Goal: Answer question/provide support

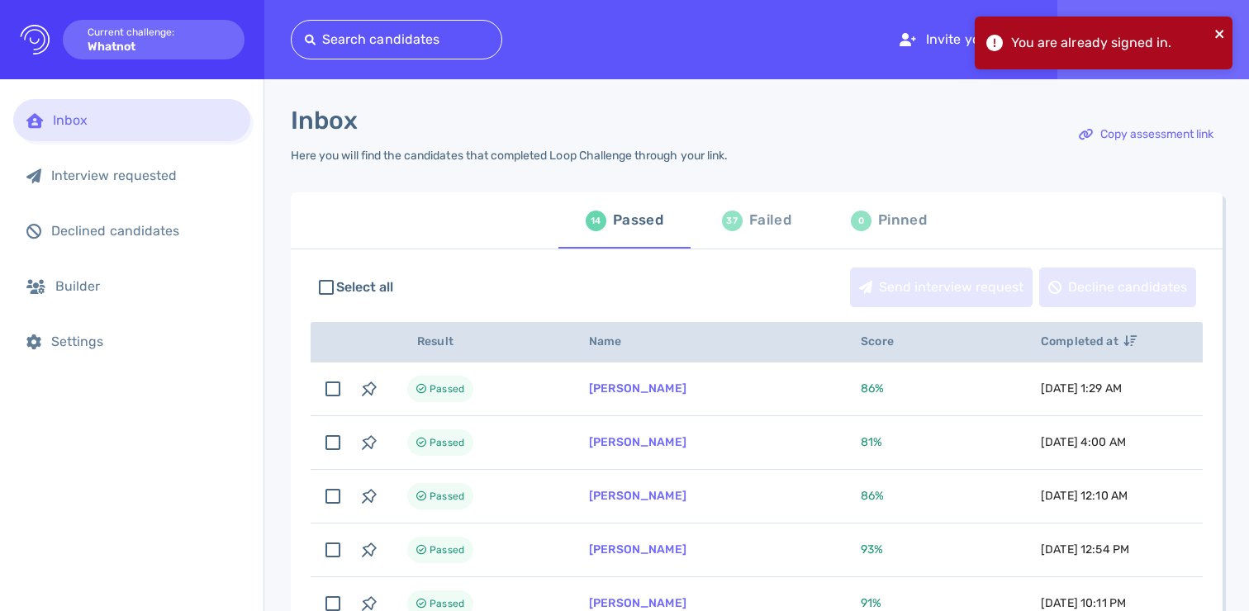
click at [1219, 36] on icon "close" at bounding box center [1220, 33] width 12 height 13
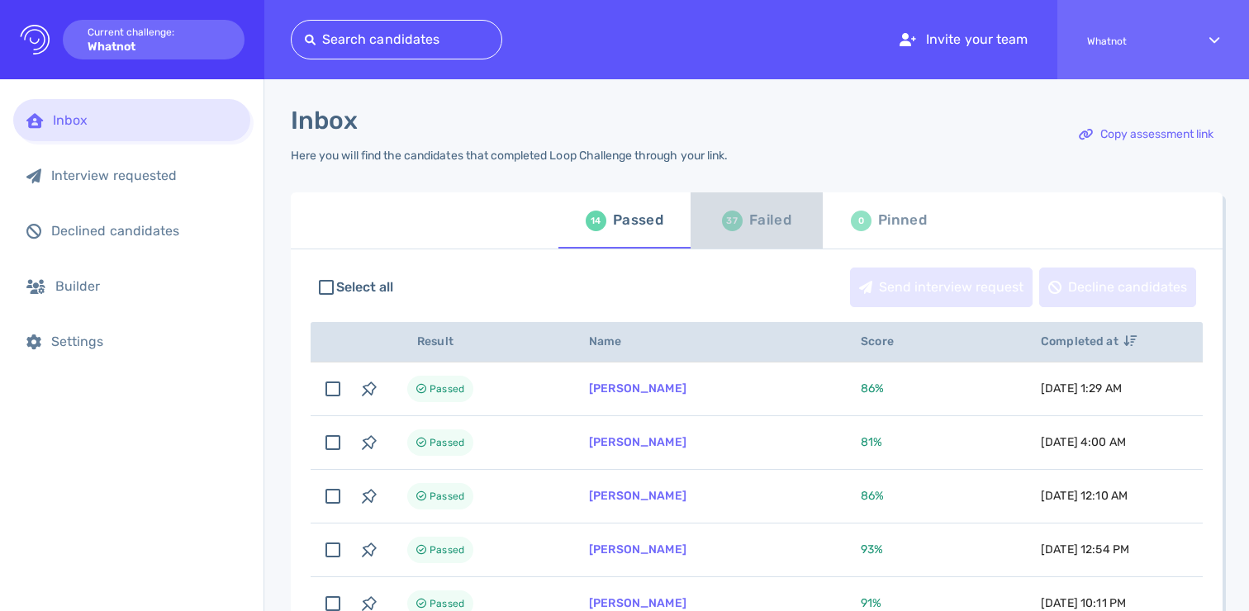
click at [756, 225] on div "Failed" at bounding box center [770, 220] width 42 height 25
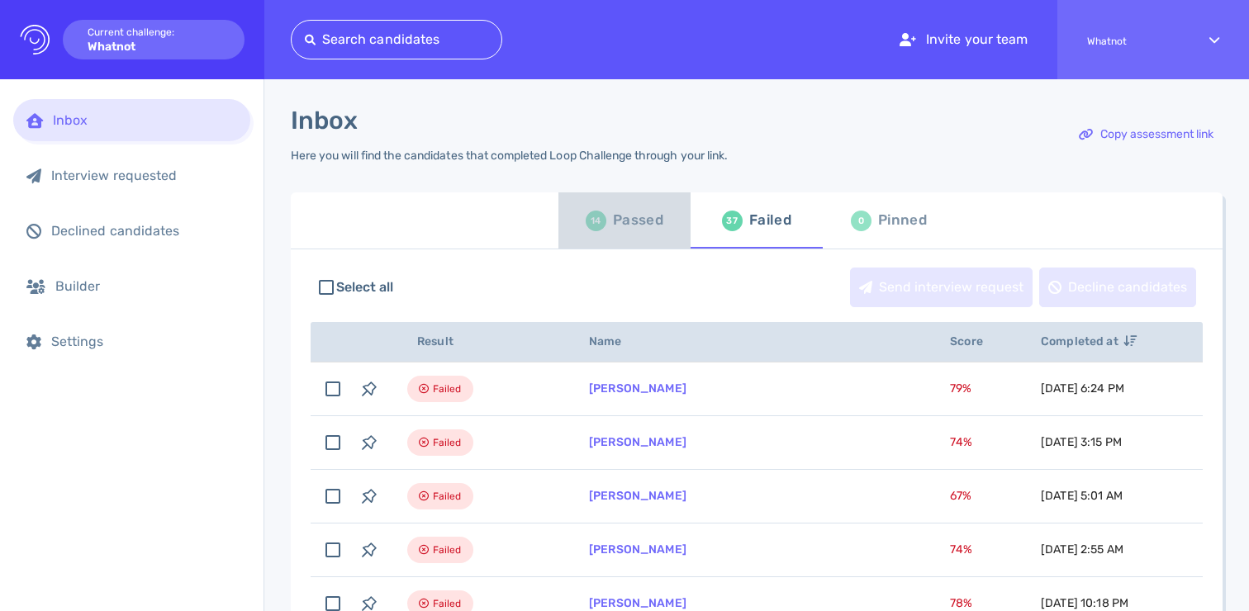
click at [633, 220] on div "Passed" at bounding box center [638, 220] width 50 height 25
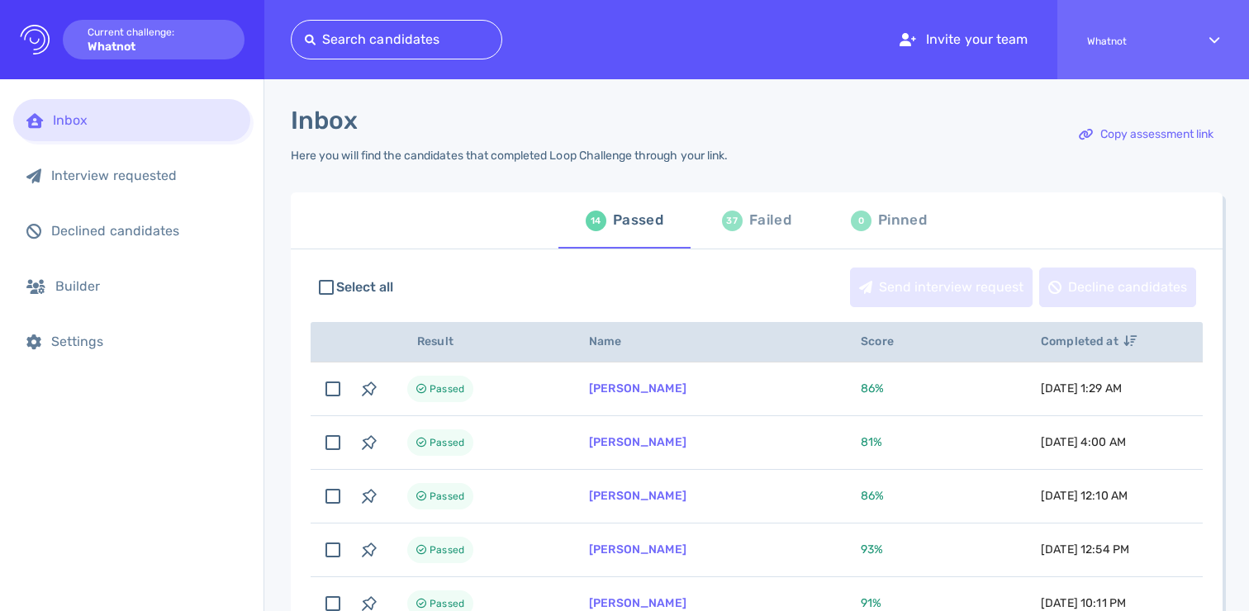
click at [761, 224] on div "Failed" at bounding box center [770, 220] width 42 height 25
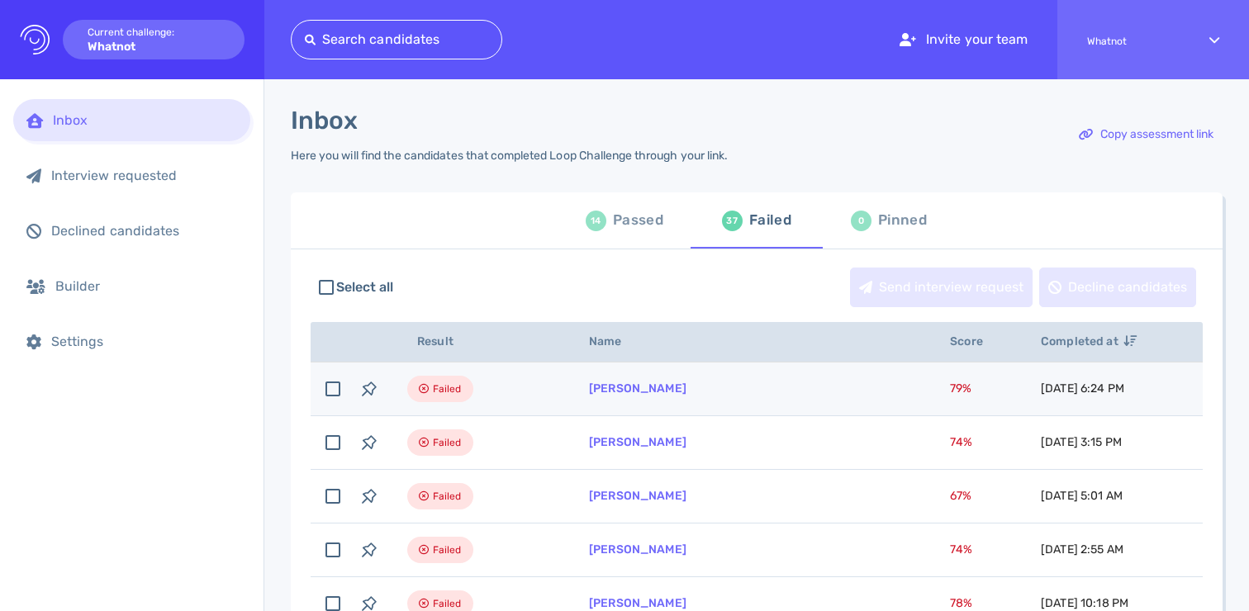
click at [704, 388] on td "[PERSON_NAME]" at bounding box center [749, 390] width 361 height 54
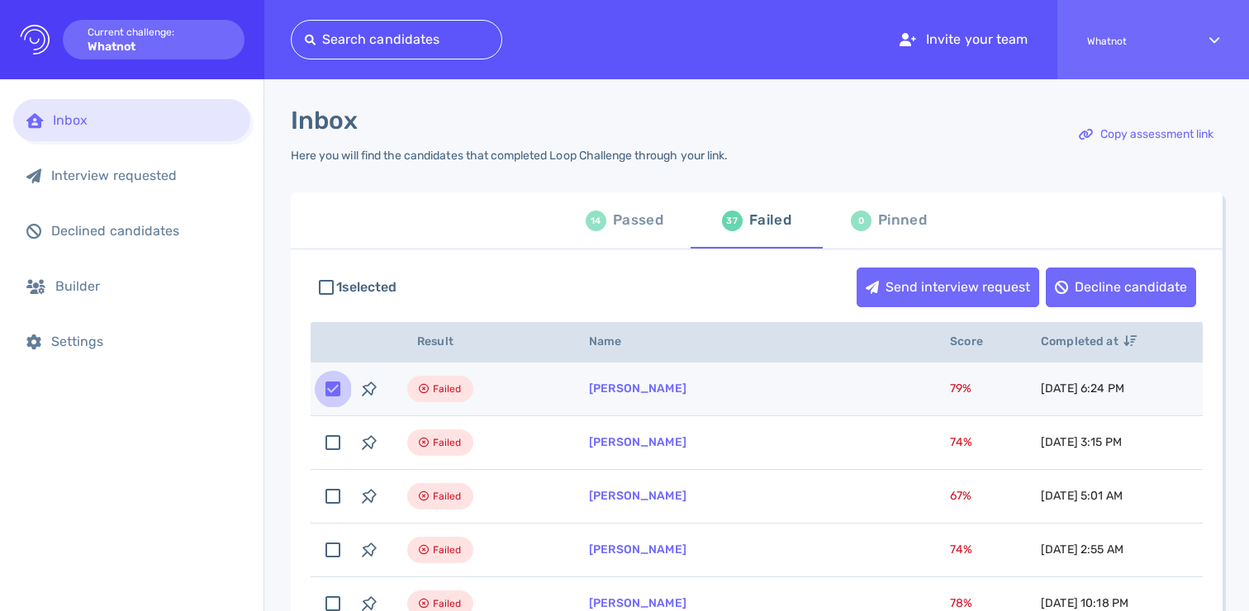
click at [327, 391] on input "checkbox" at bounding box center [333, 389] width 36 height 36
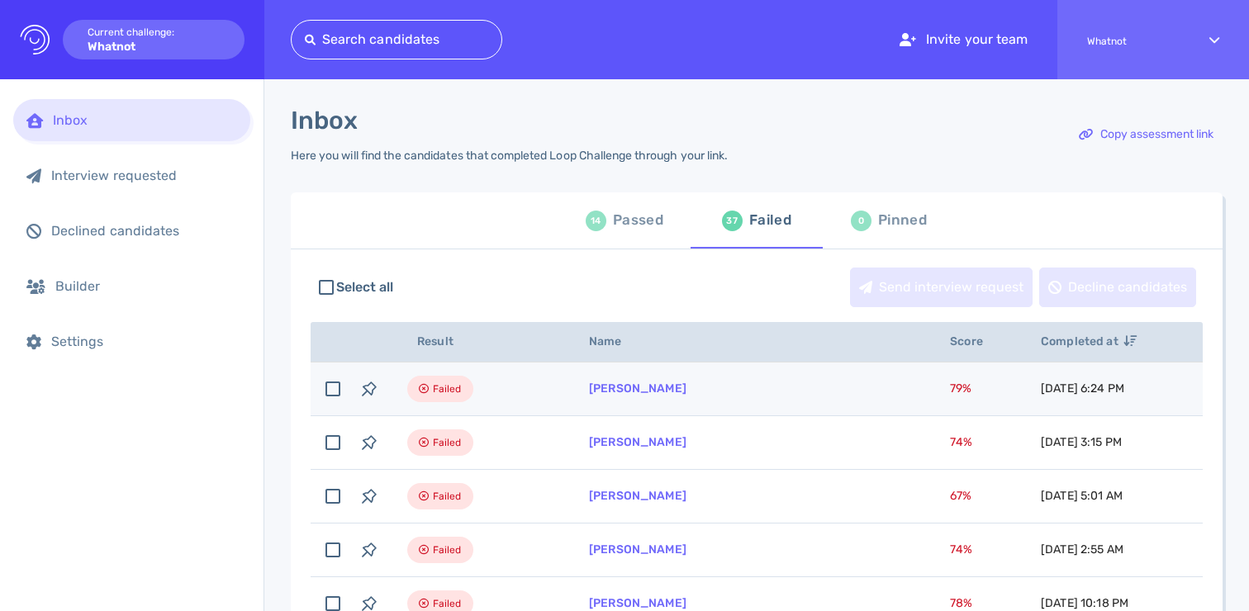
click at [450, 396] on span "Failed" at bounding box center [447, 389] width 29 height 20
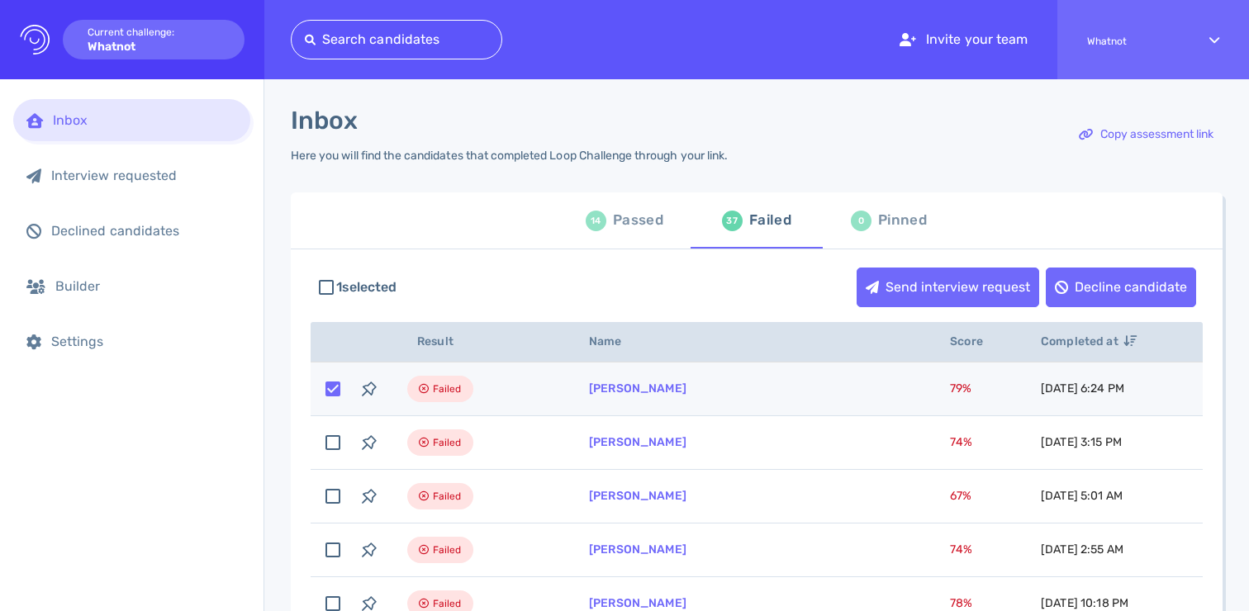
click at [336, 387] on input "checkbox" at bounding box center [333, 389] width 36 height 36
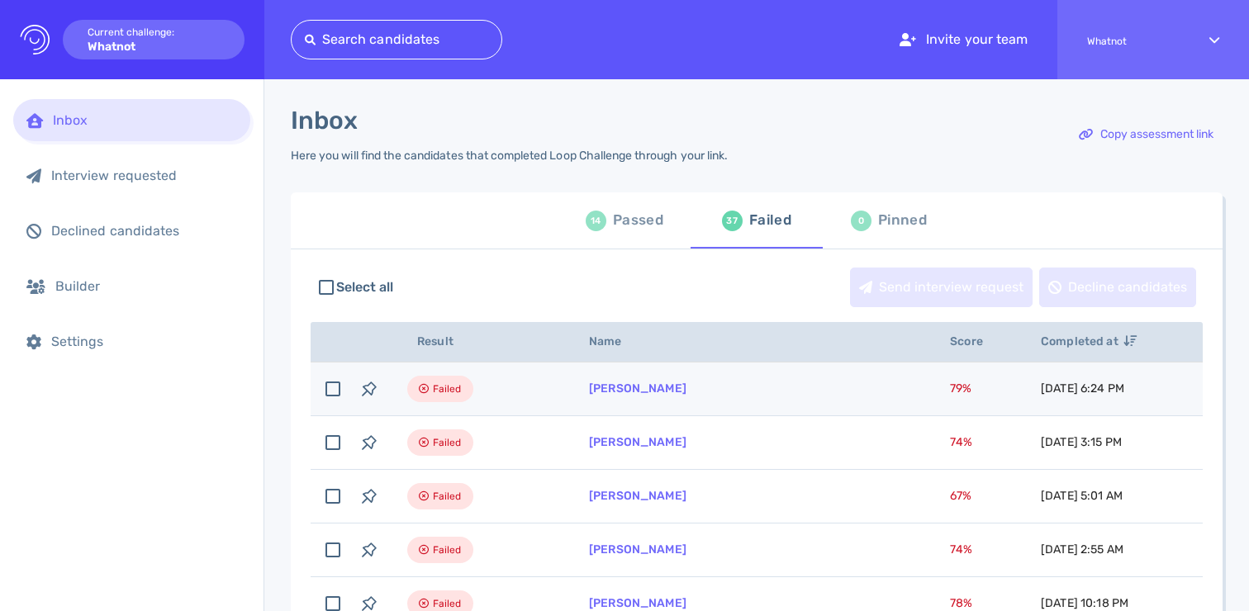
click at [1051, 389] on span "August 20, 2025 6:24 PM" at bounding box center [1081, 389] width 83 height 14
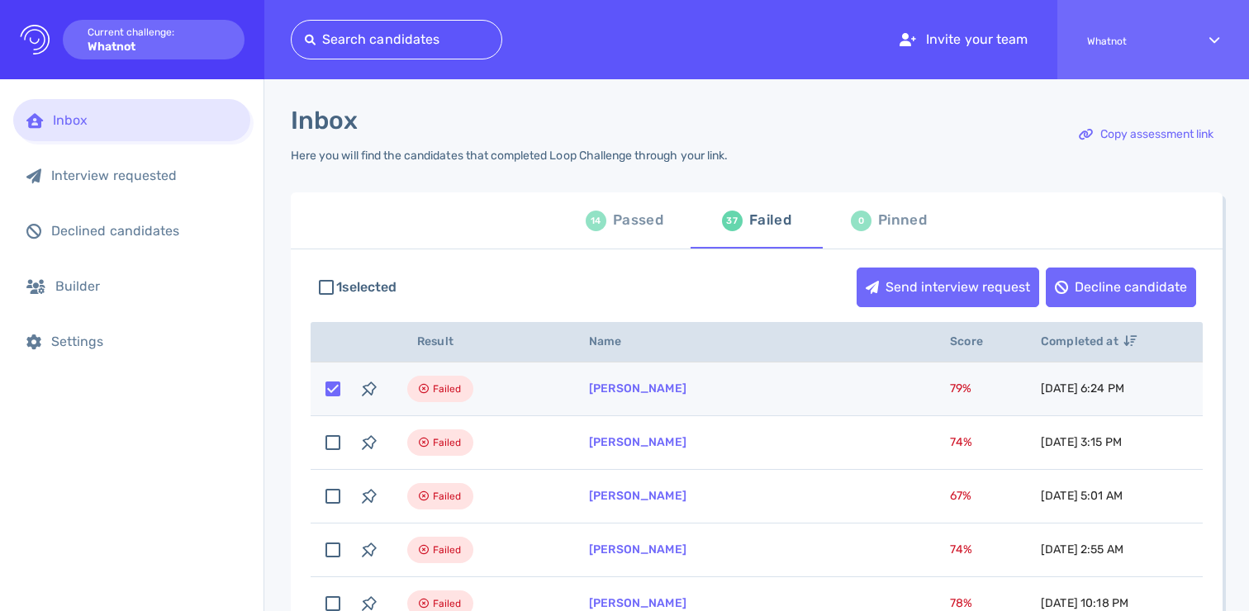
click at [337, 393] on input "checkbox" at bounding box center [333, 389] width 36 height 36
checkbox input "false"
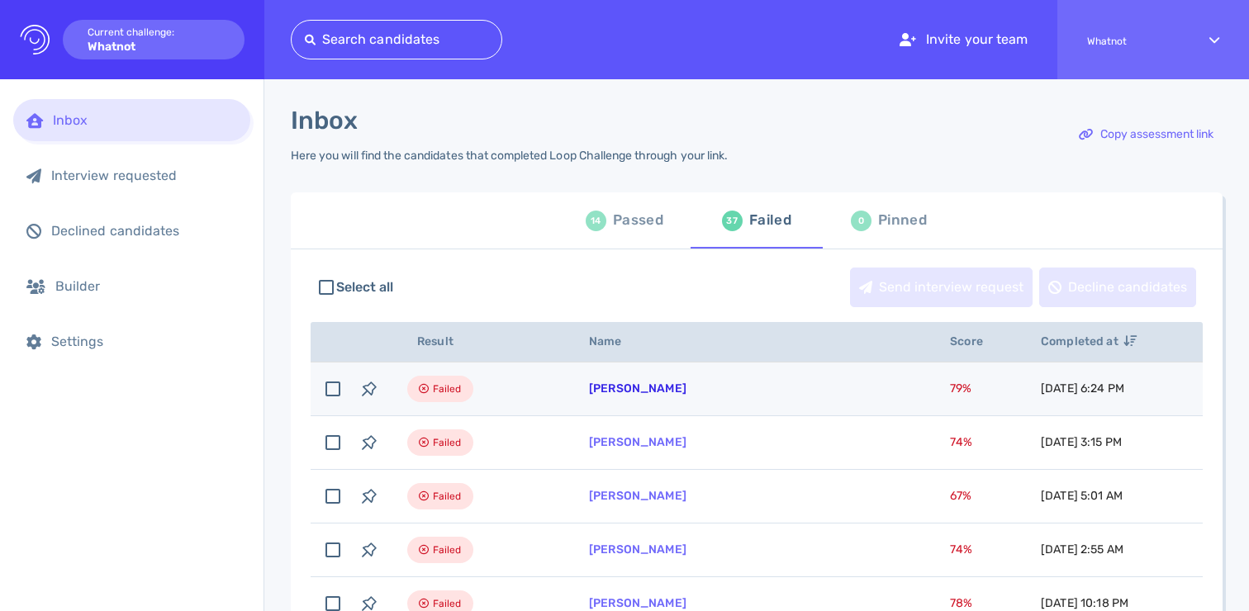
click at [653, 393] on link "[PERSON_NAME]" at bounding box center [637, 389] width 97 height 14
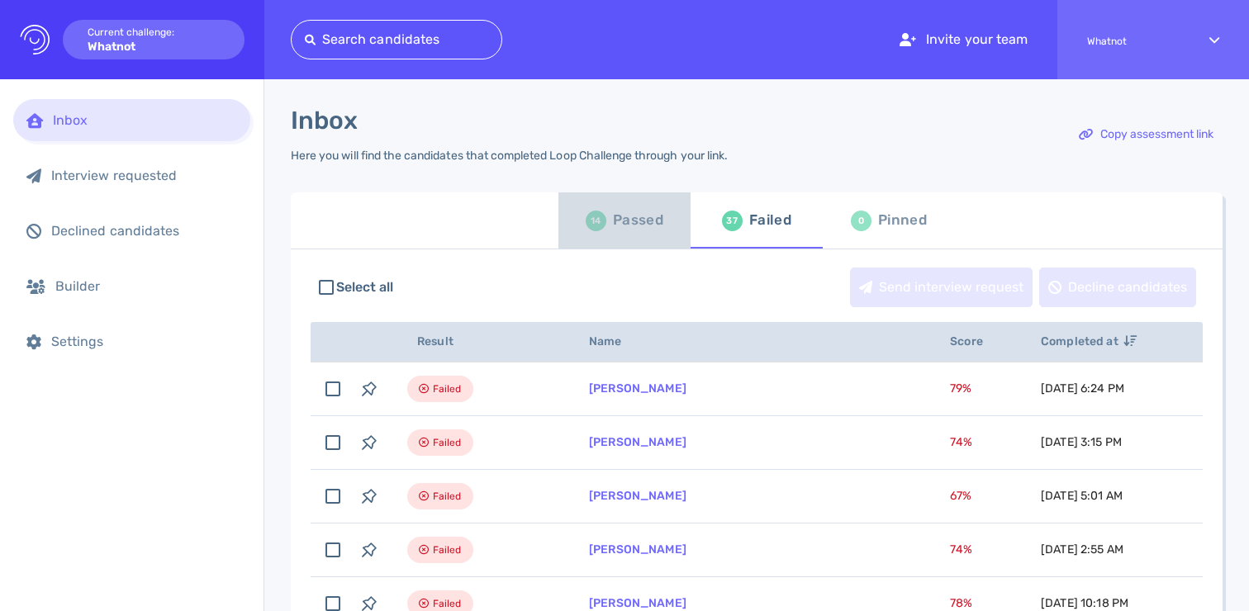
click at [628, 219] on div "Passed" at bounding box center [638, 220] width 50 height 25
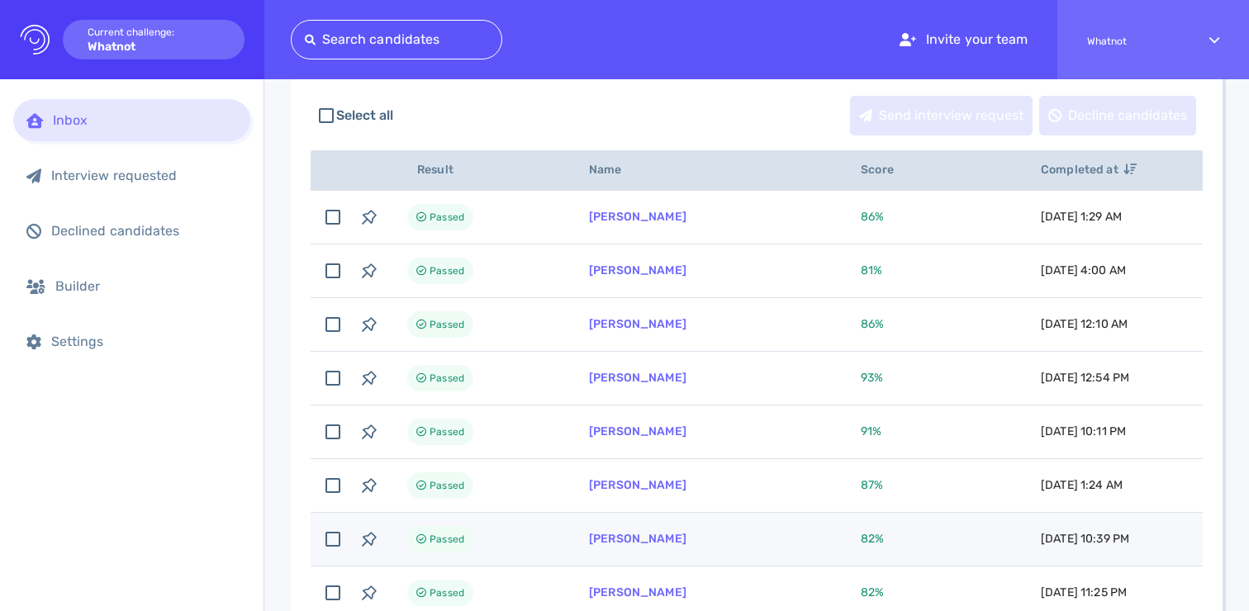
scroll to position [159, 0]
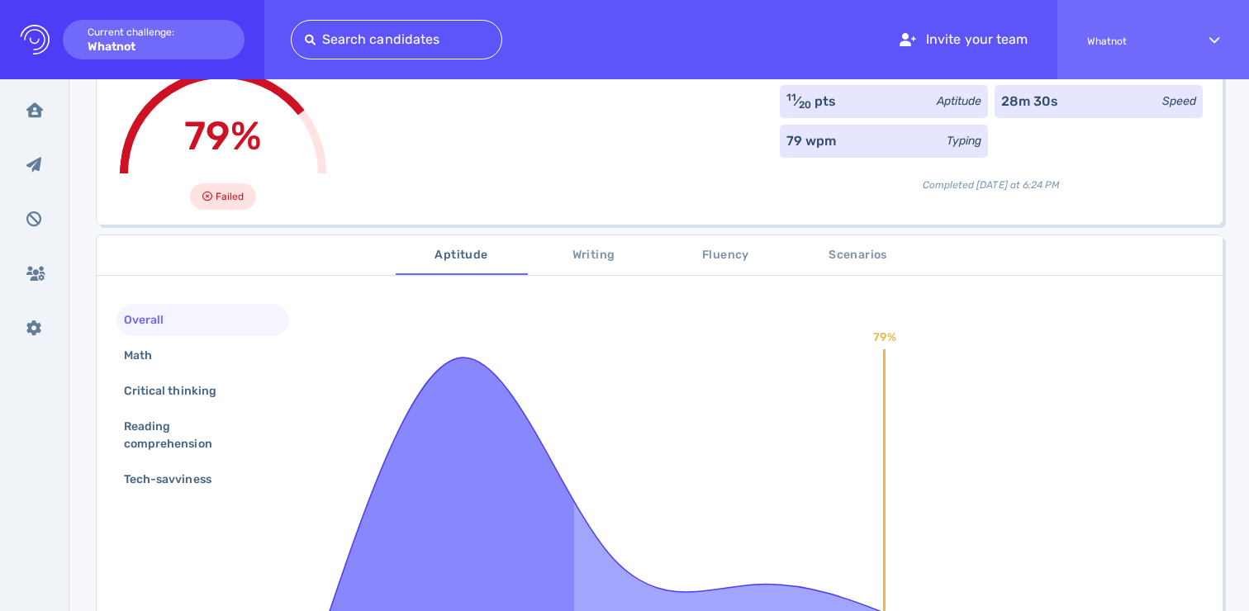
scroll to position [243, 0]
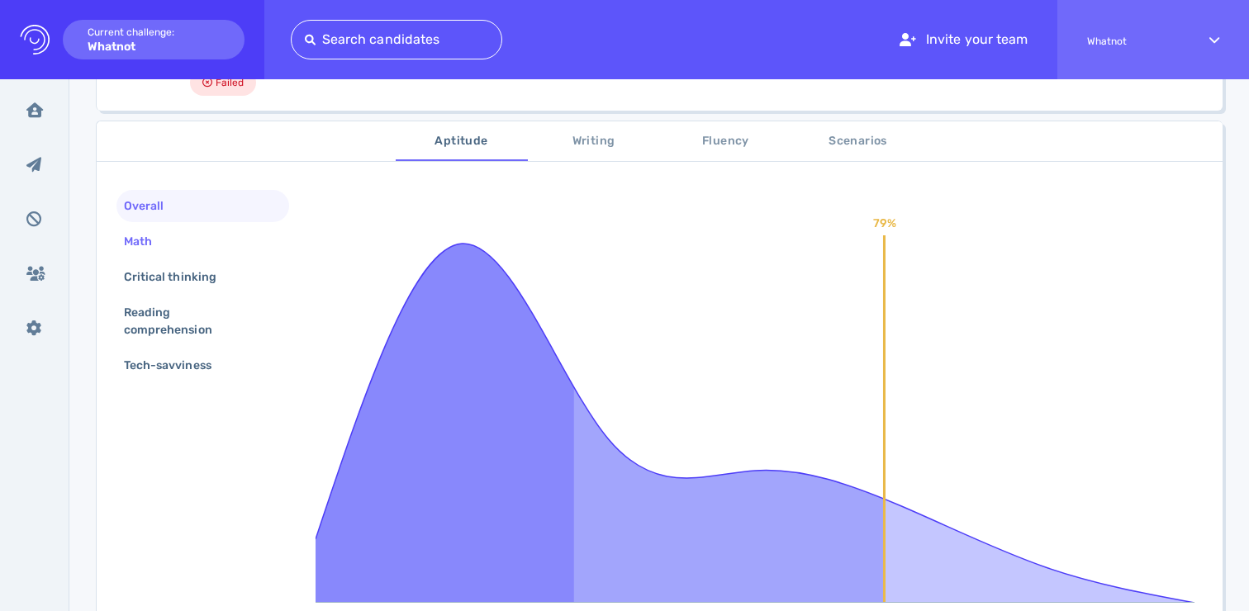
click at [168, 240] on div "Math" at bounding box center [146, 242] width 51 height 24
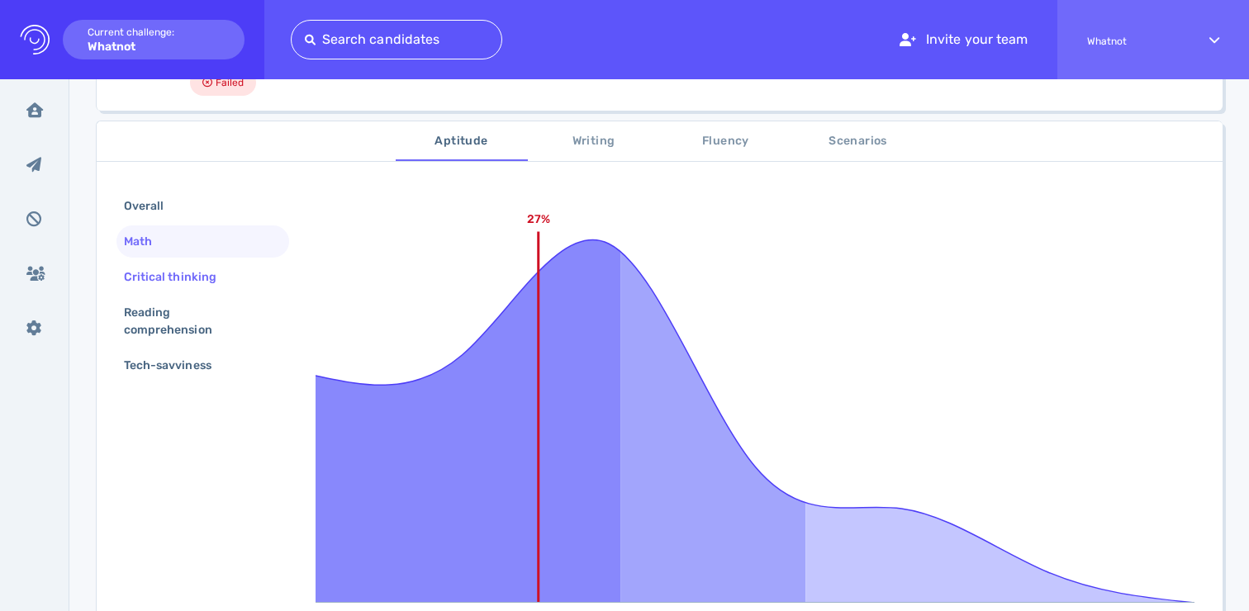
click at [160, 275] on div "Critical thinking" at bounding box center [179, 277] width 116 height 24
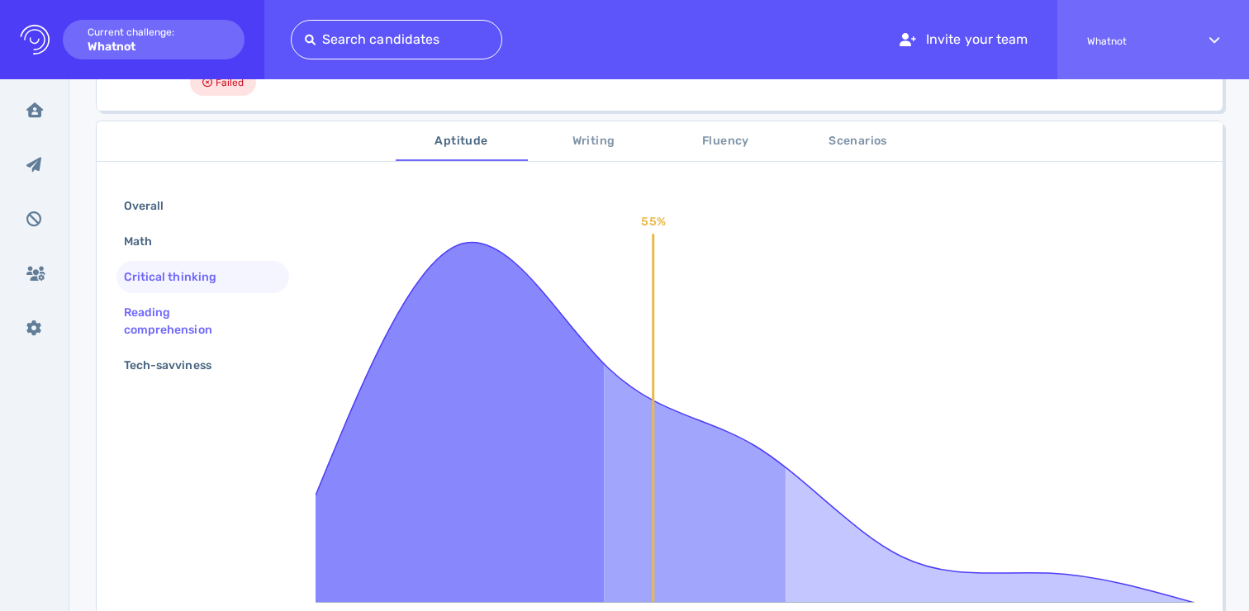
click at [157, 322] on div "Reading comprehension" at bounding box center [196, 321] width 151 height 41
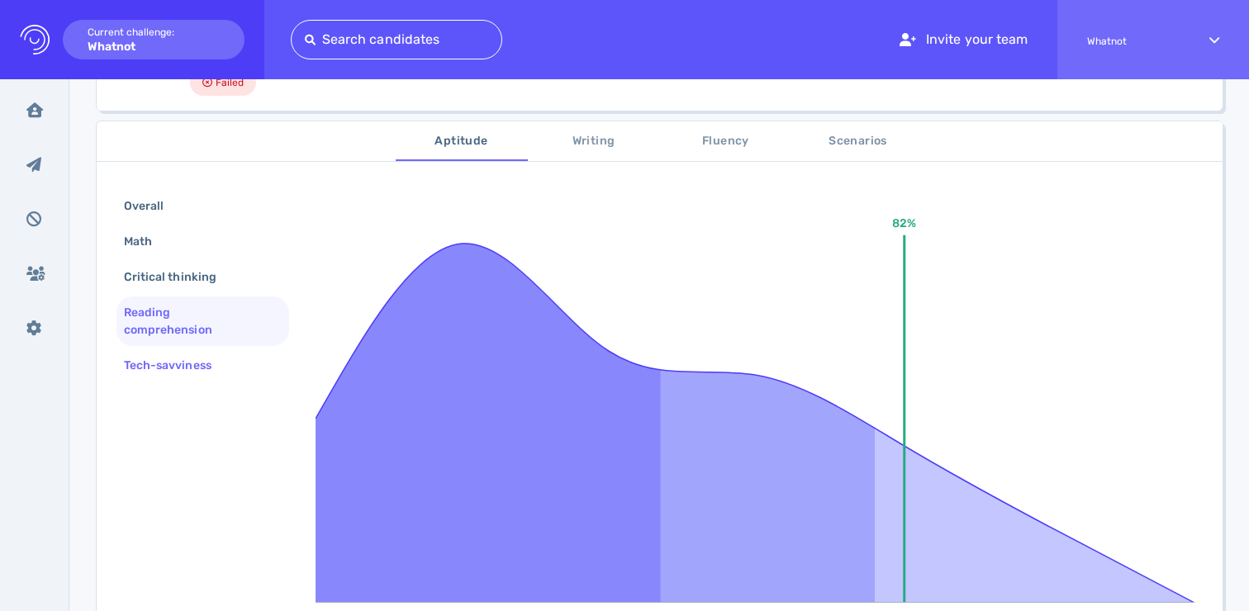
click at [155, 363] on div "Tech-savviness" at bounding box center [176, 365] width 111 height 24
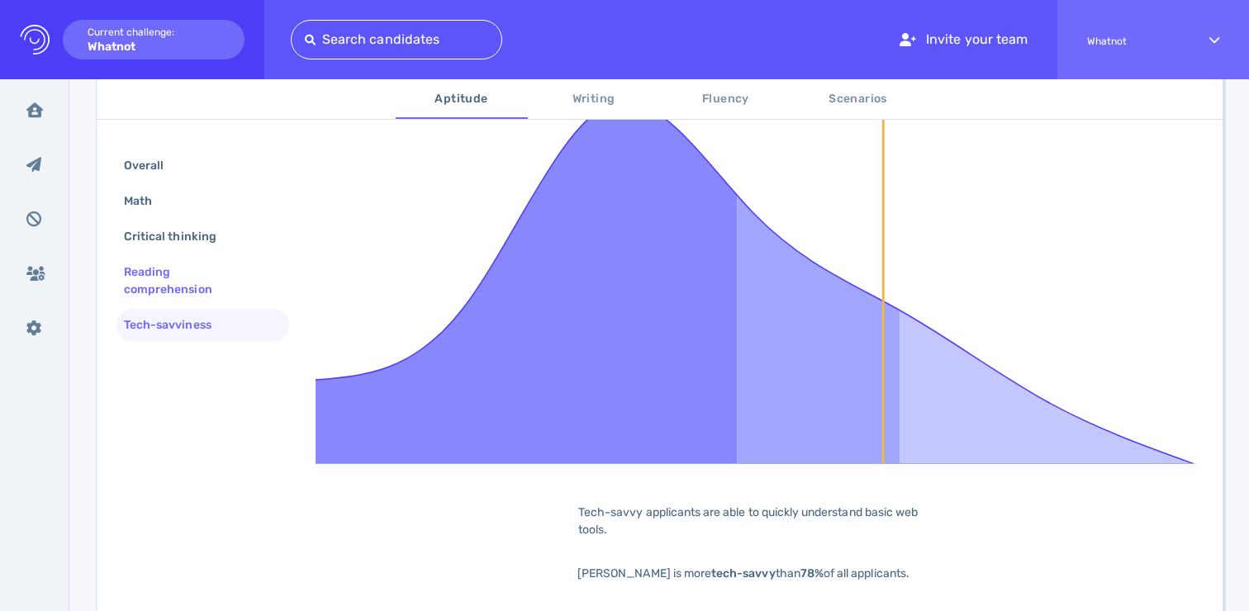
scroll to position [249, 0]
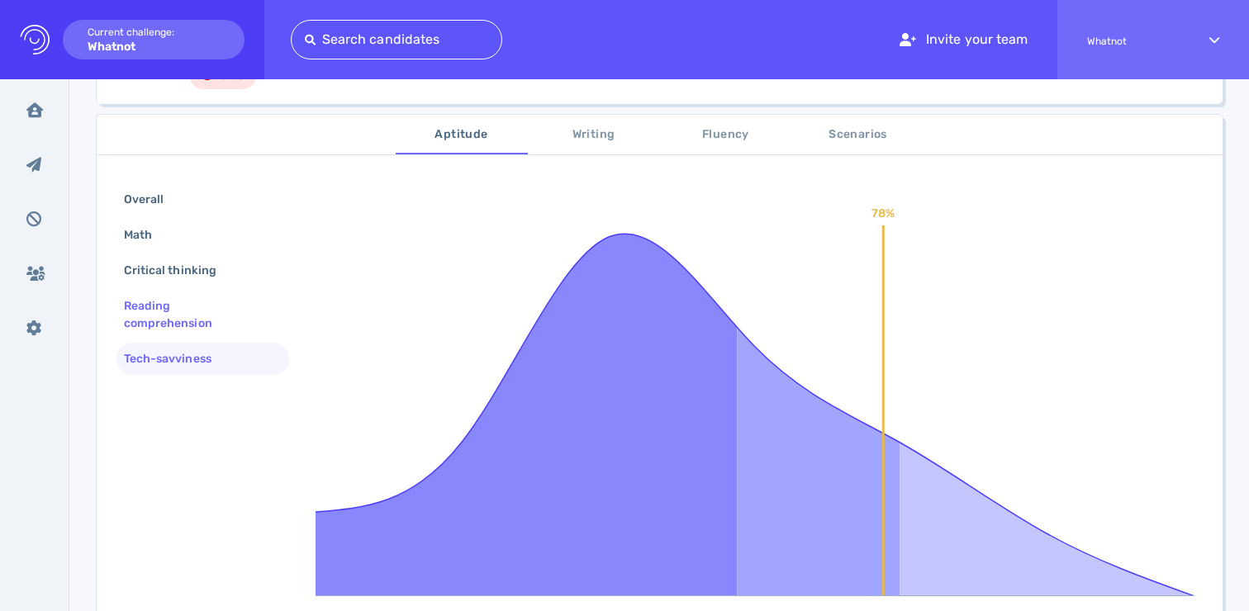
click at [143, 322] on div "Reading comprehension" at bounding box center [196, 314] width 151 height 41
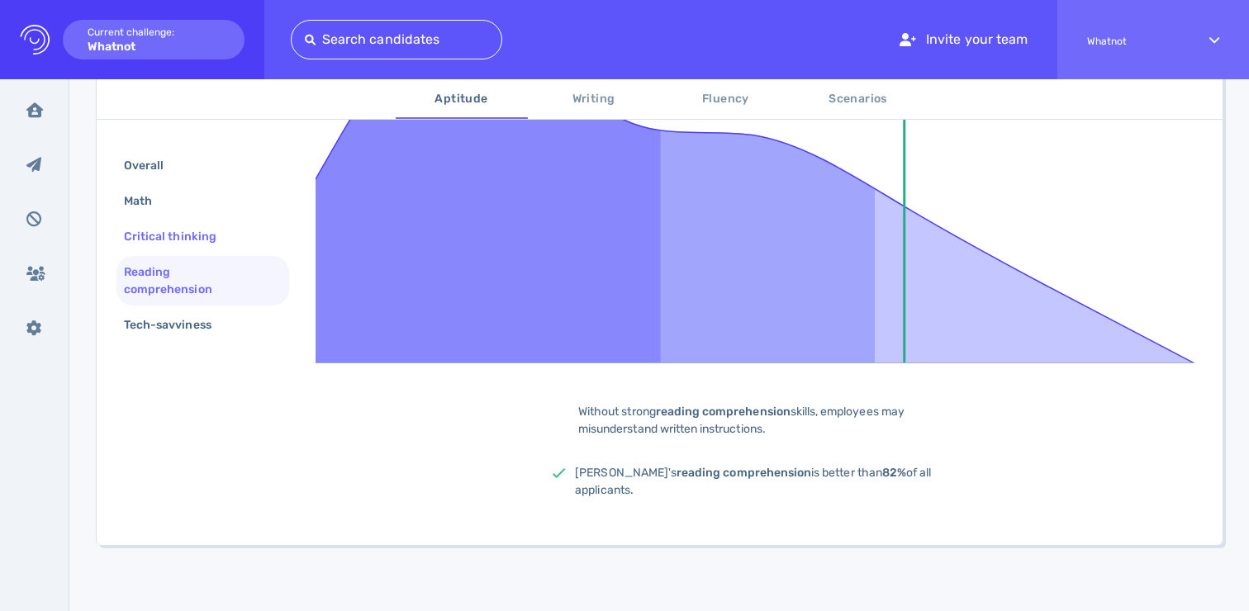
scroll to position [377, 0]
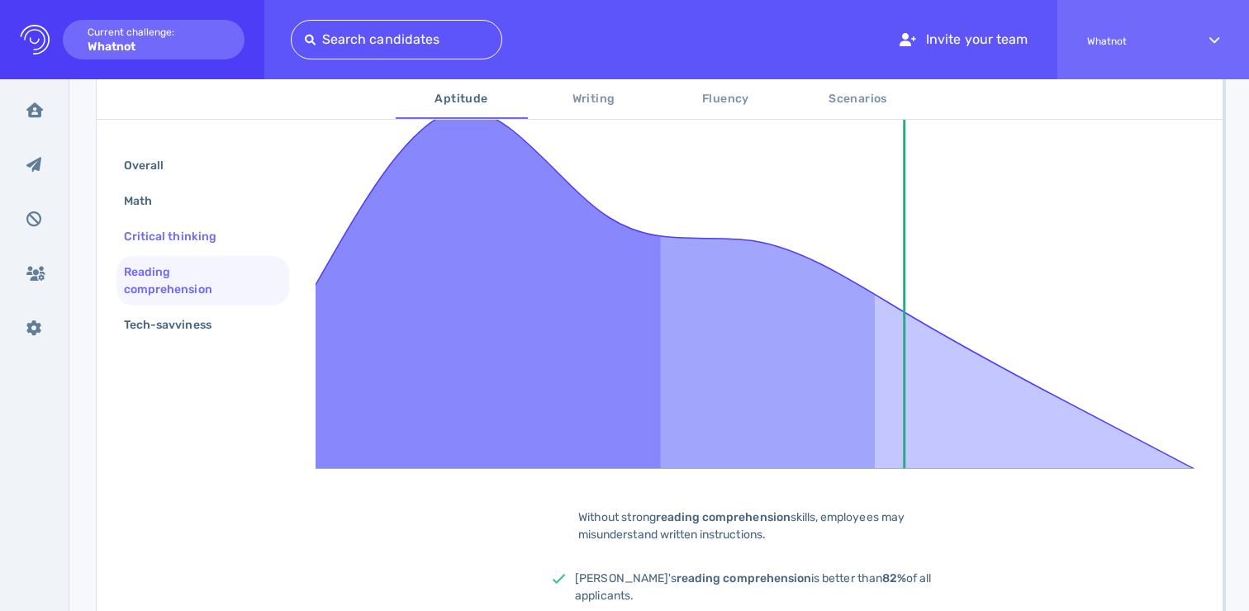
click at [169, 244] on div "Critical thinking" at bounding box center [179, 237] width 116 height 24
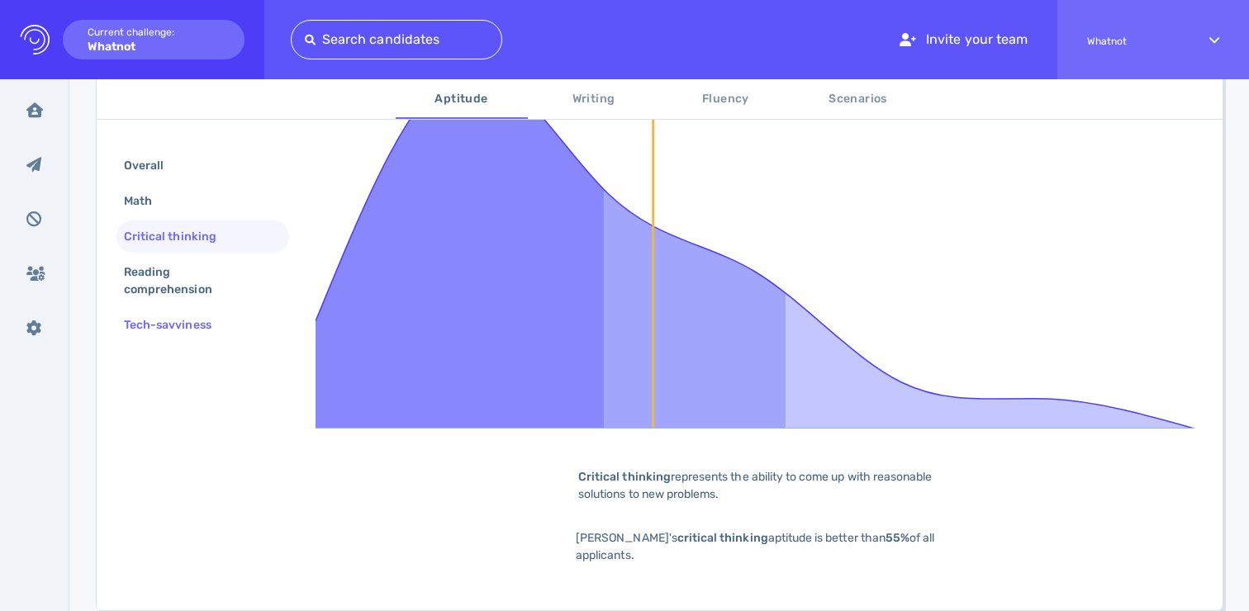
scroll to position [166, 0]
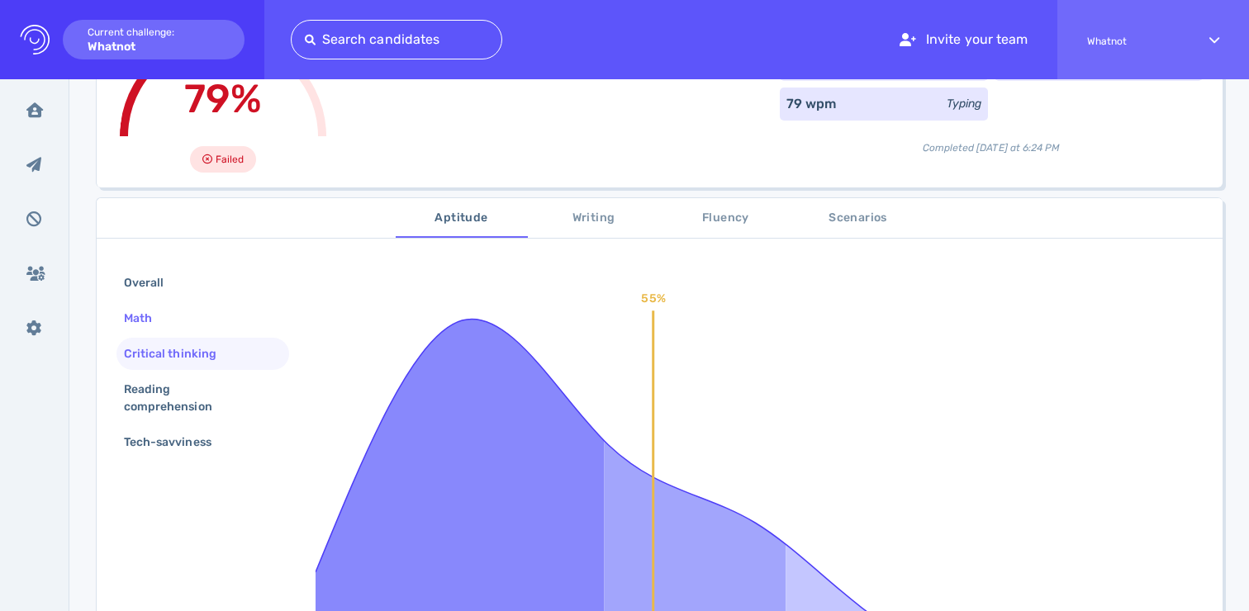
click at [141, 324] on div "Math" at bounding box center [146, 318] width 51 height 24
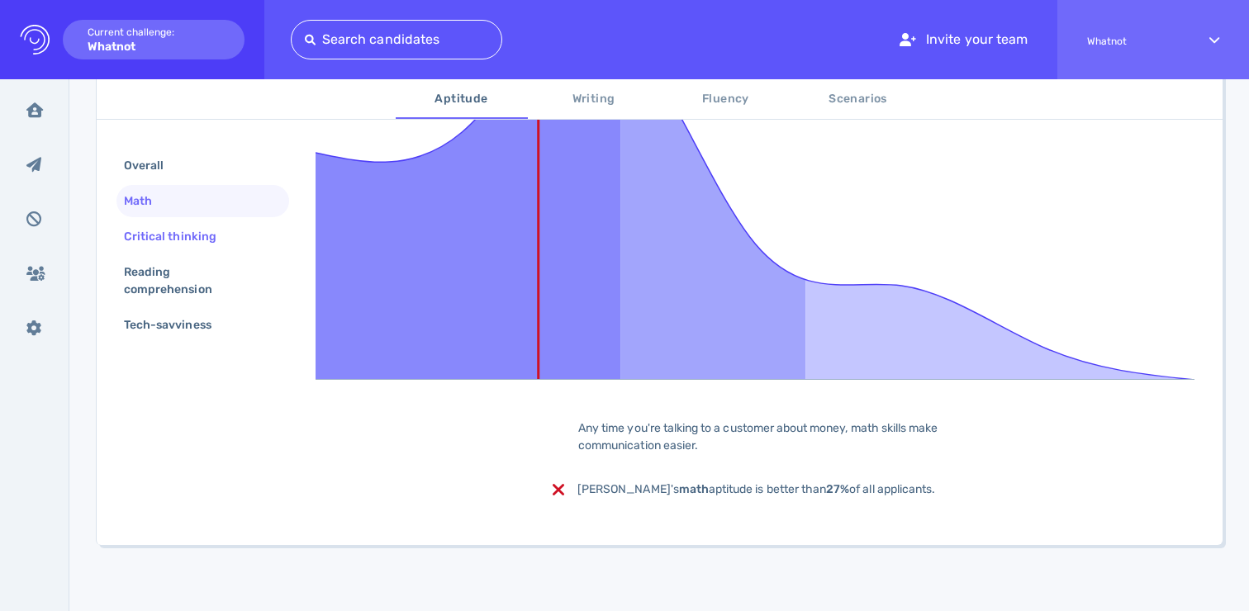
scroll to position [180, 0]
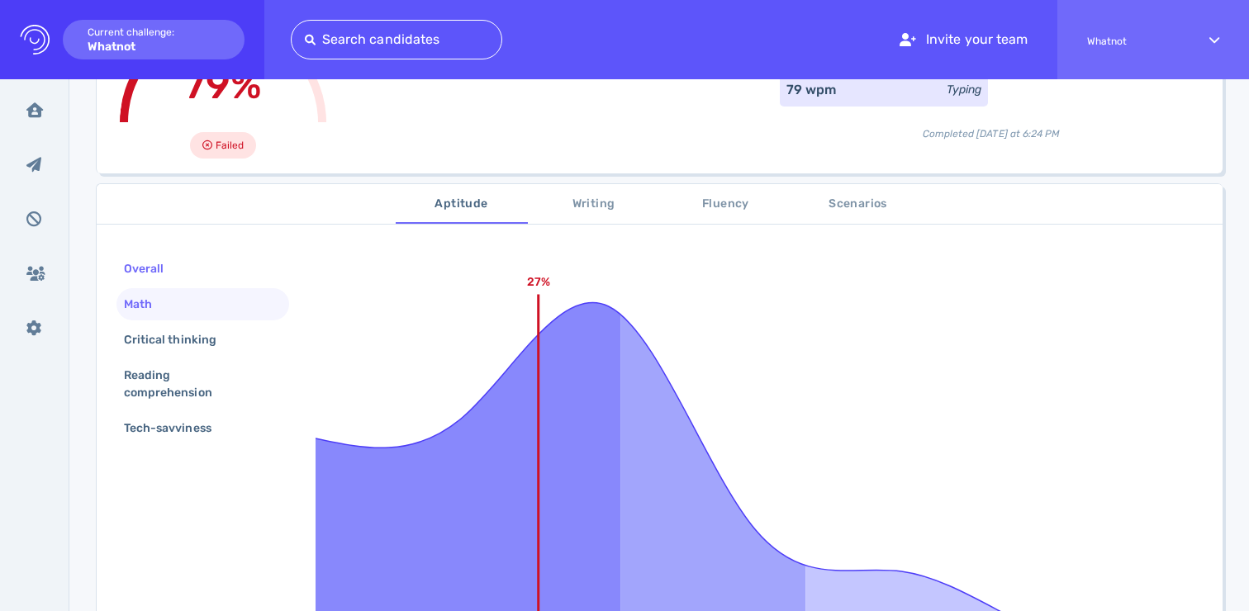
click at [147, 274] on div "Overall" at bounding box center [152, 269] width 63 height 24
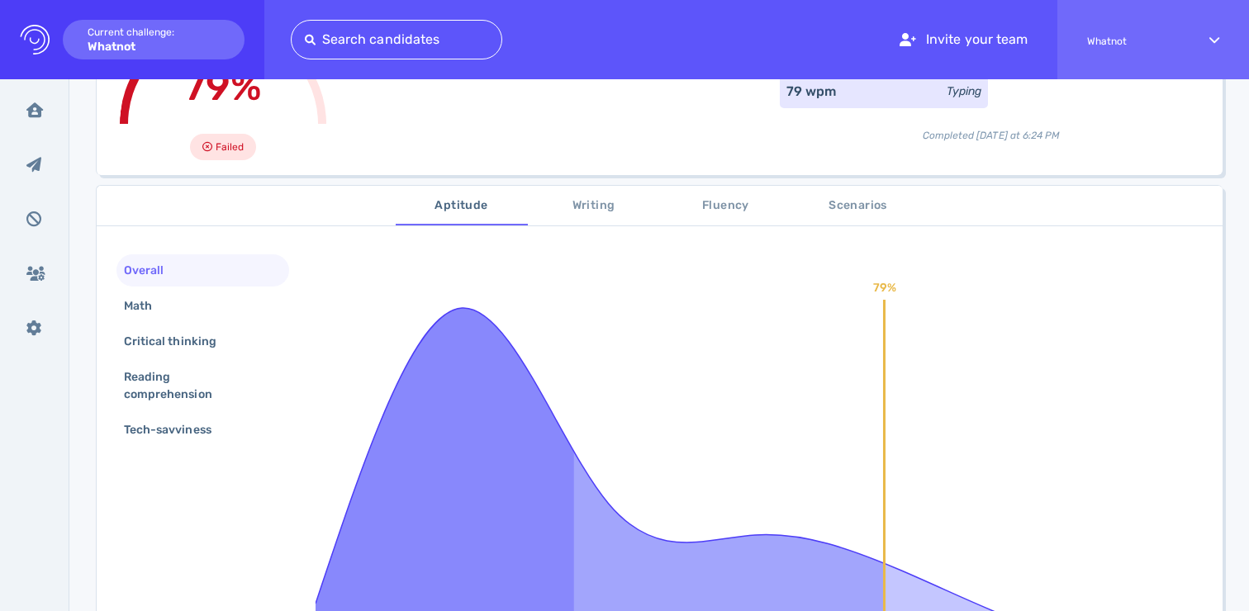
scroll to position [155, 0]
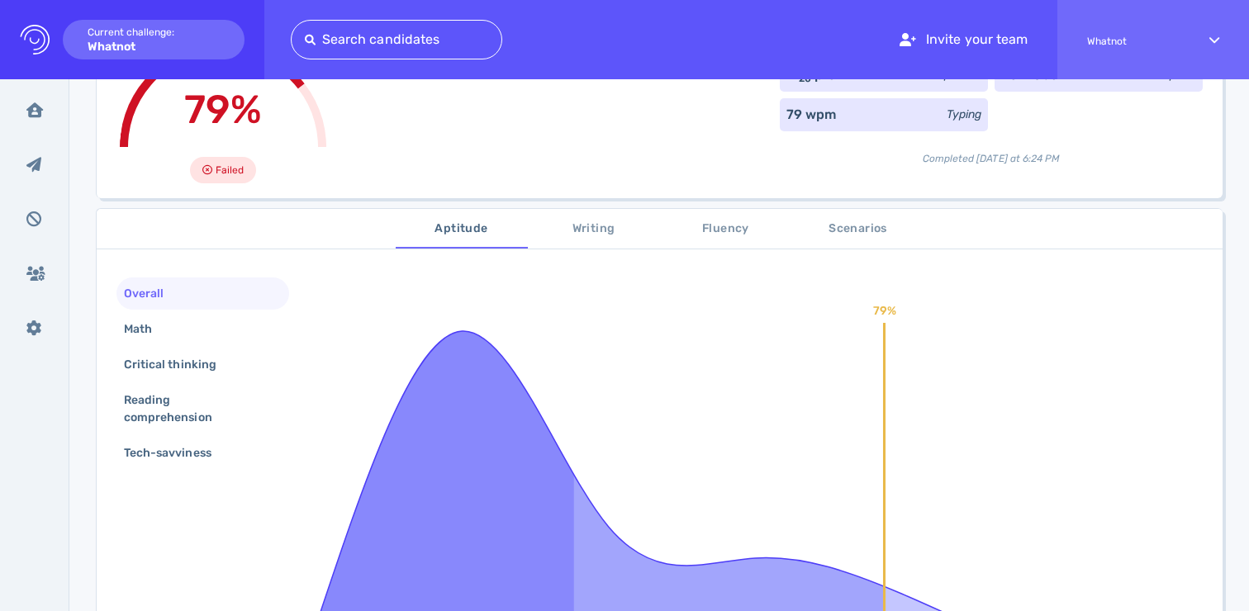
click at [602, 224] on span "Writing" at bounding box center [594, 229] width 112 height 21
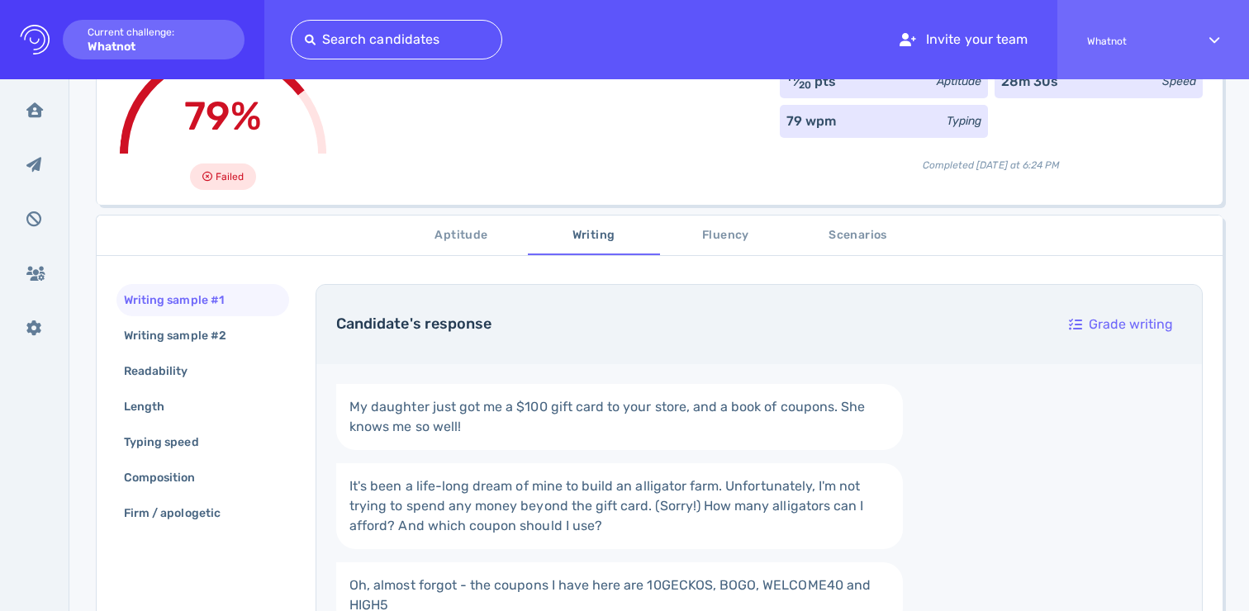
scroll to position [127, 0]
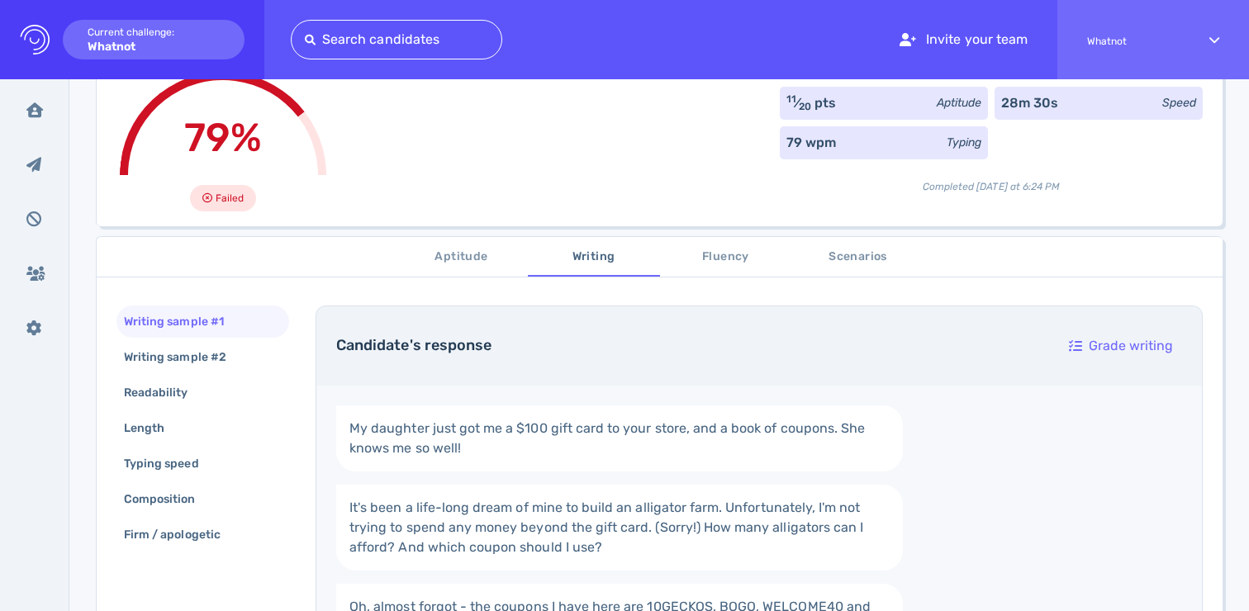
click at [736, 258] on span "Fluency" at bounding box center [726, 257] width 112 height 21
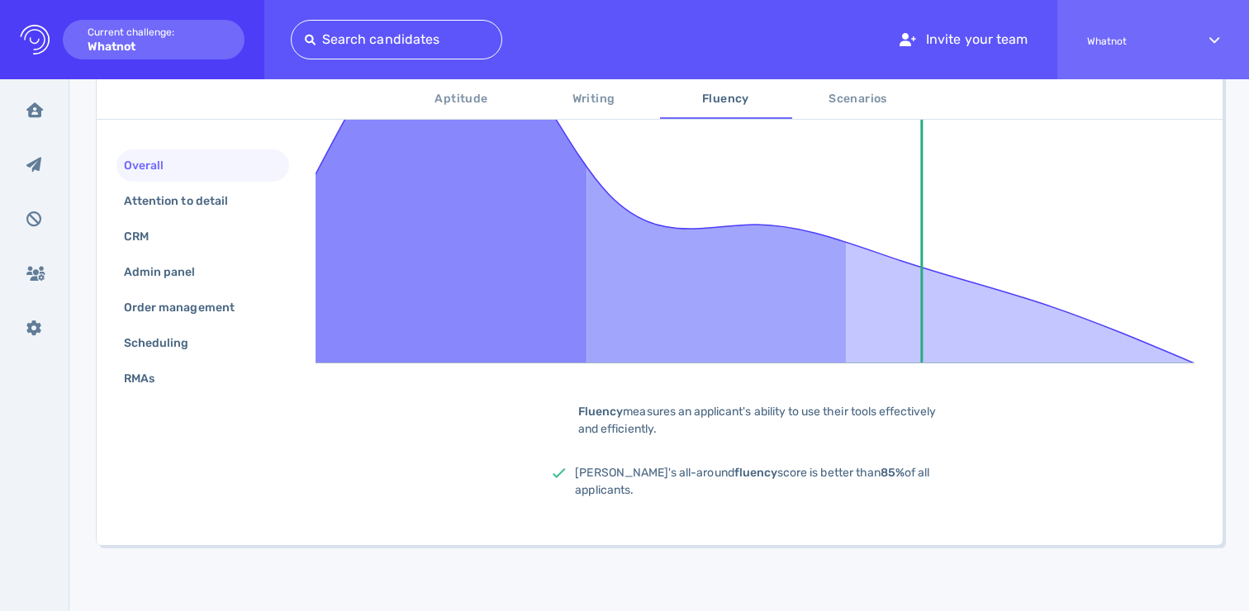
scroll to position [0, 0]
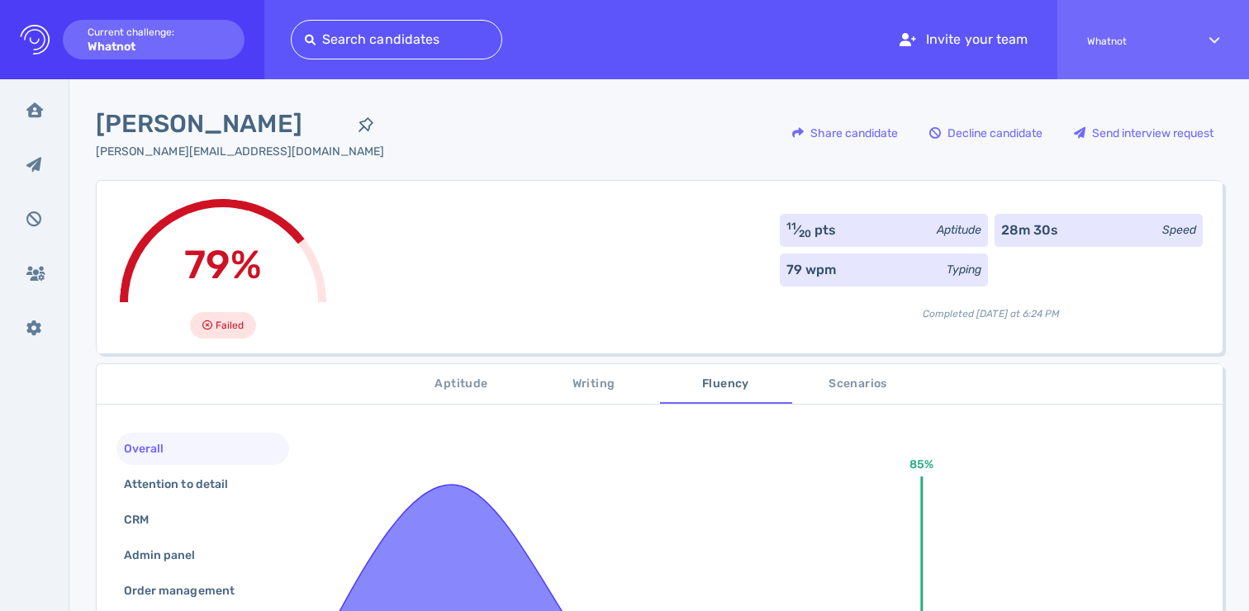
click at [852, 393] on span "Scenarios" at bounding box center [858, 384] width 112 height 21
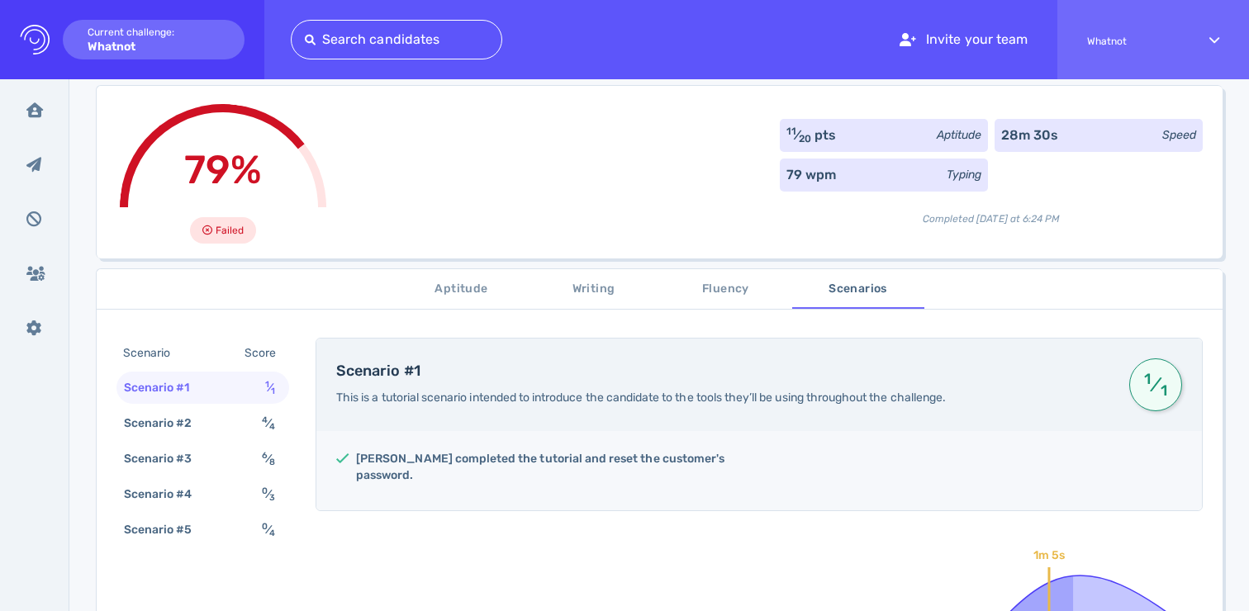
scroll to position [225, 0]
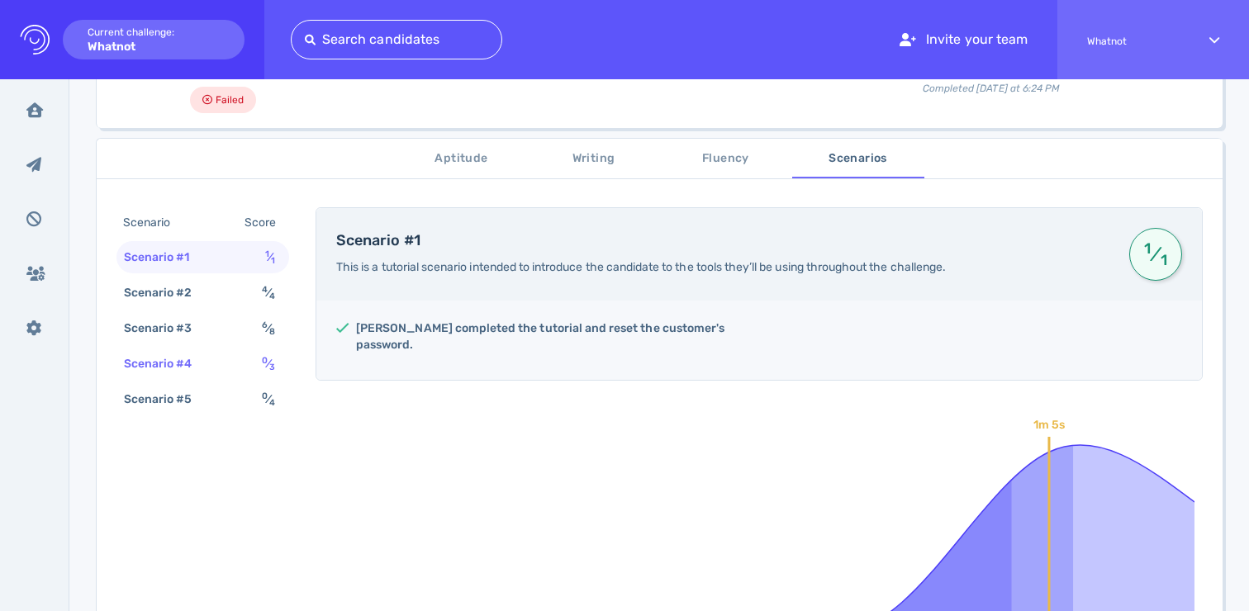
click at [211, 370] on div "Scenario #4" at bounding box center [167, 364] width 92 height 24
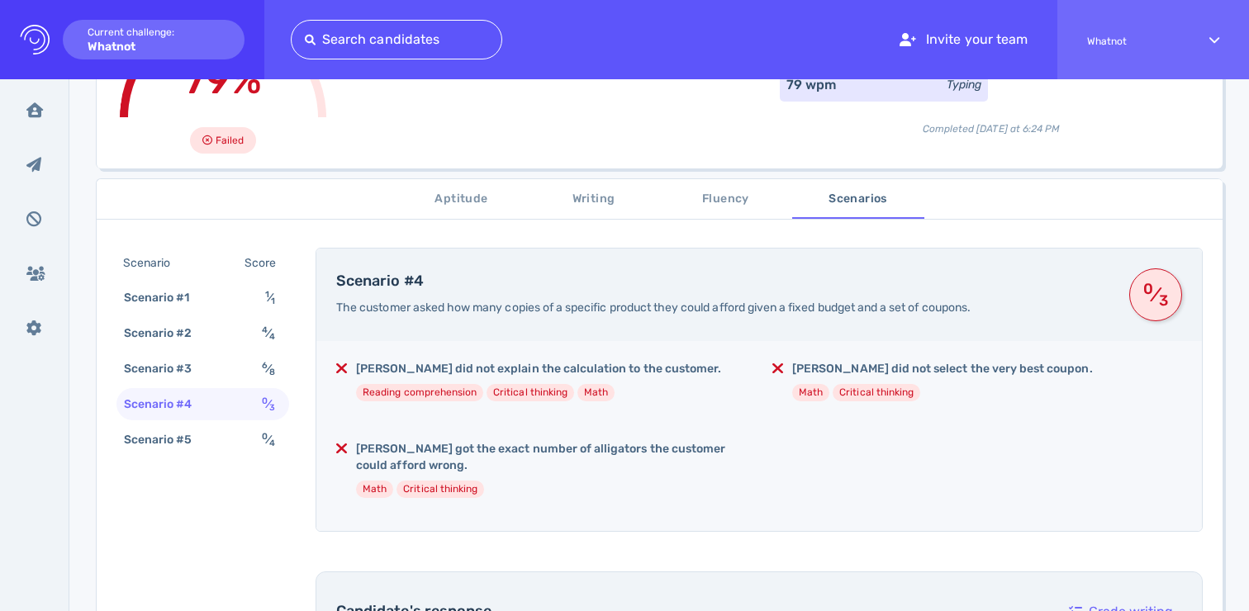
scroll to position [180, 0]
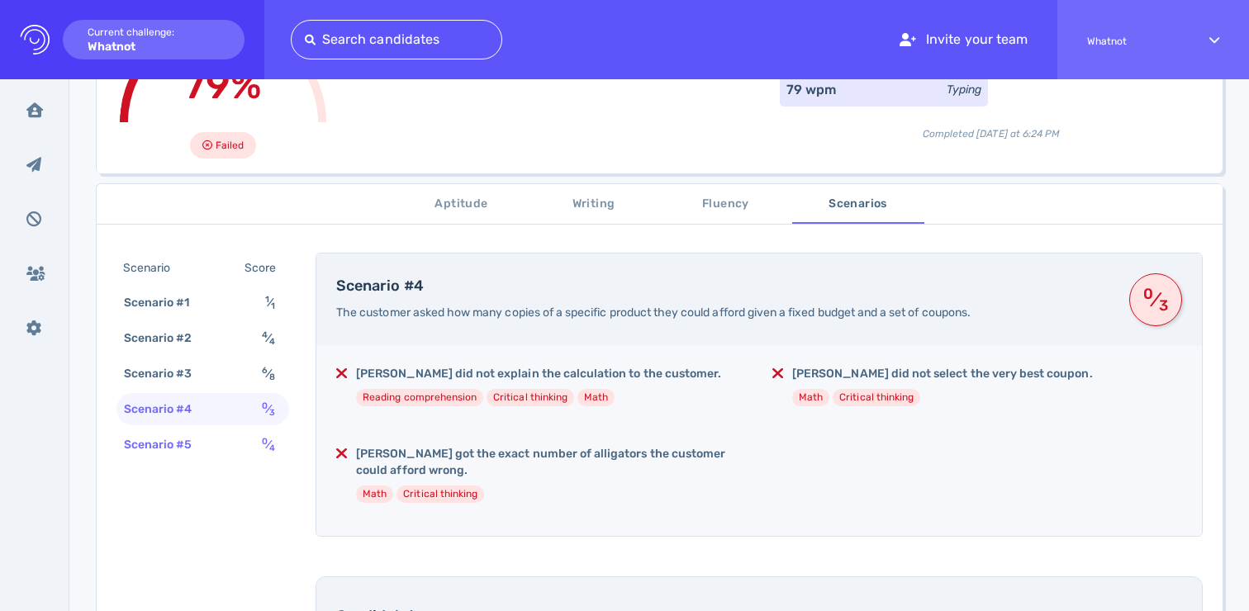
click at [167, 447] on div "Scenario #5" at bounding box center [167, 445] width 92 height 24
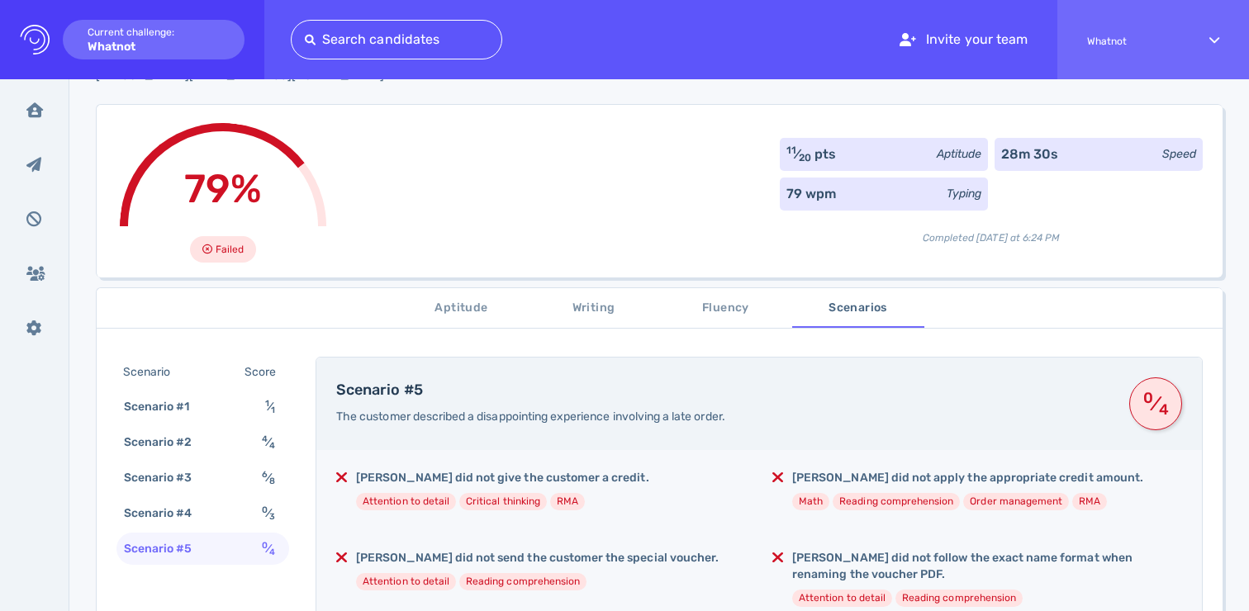
scroll to position [208, 0]
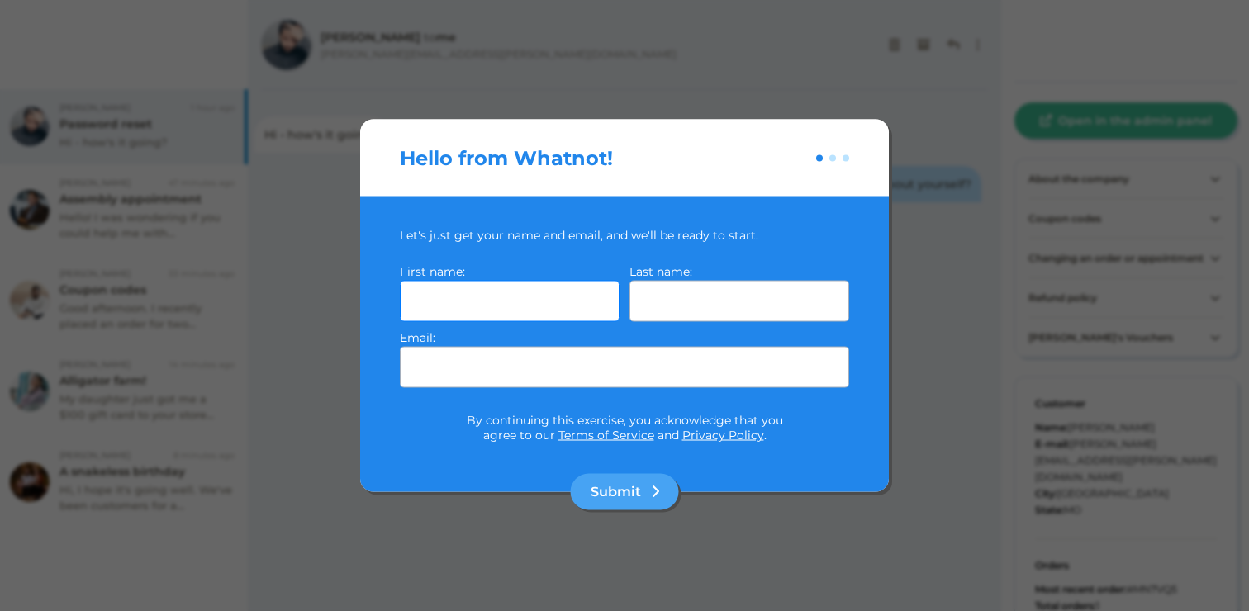
click at [554, 297] on input "text" at bounding box center [510, 301] width 220 height 41
type input "[PERSON_NAME]"
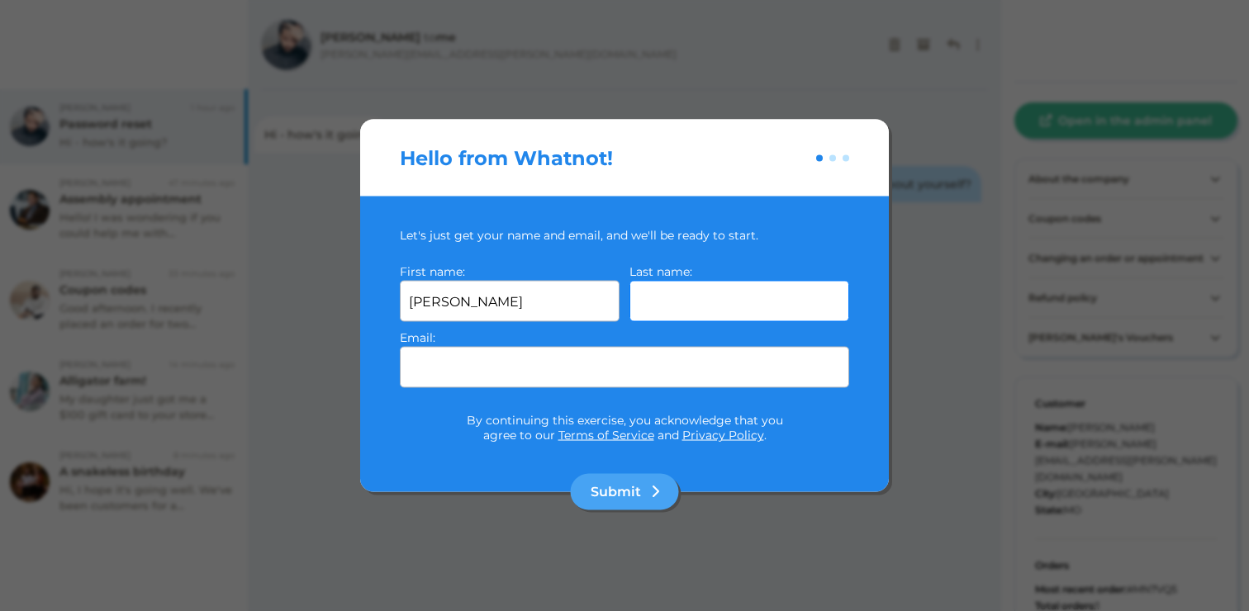
type input "j"
type input "[PERSON_NAME]"
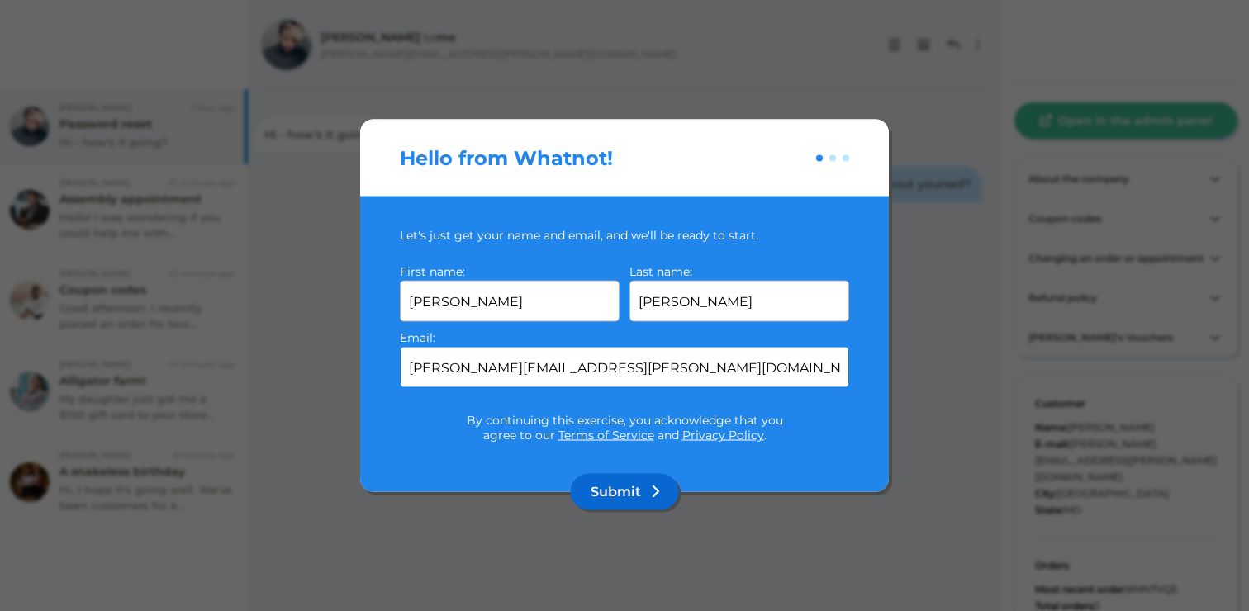
type input "[PERSON_NAME][EMAIL_ADDRESS][PERSON_NAME][DOMAIN_NAME]"
click at [617, 500] on button "Submit" at bounding box center [625, 492] width 108 height 36
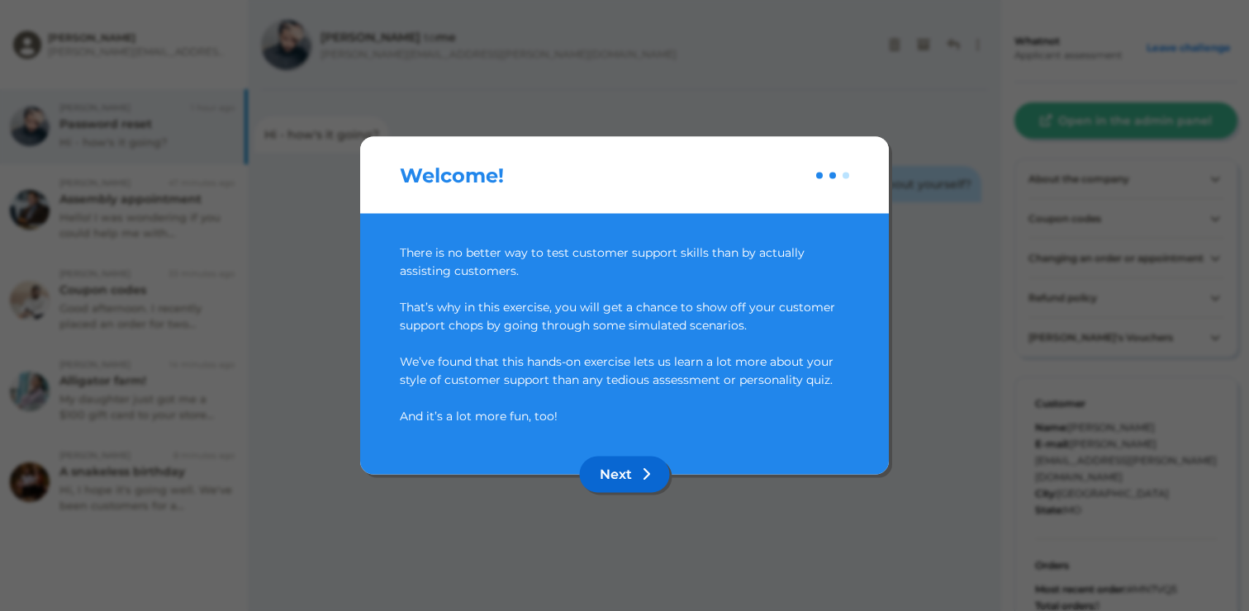
click at [626, 476] on button "Next" at bounding box center [625, 475] width 90 height 36
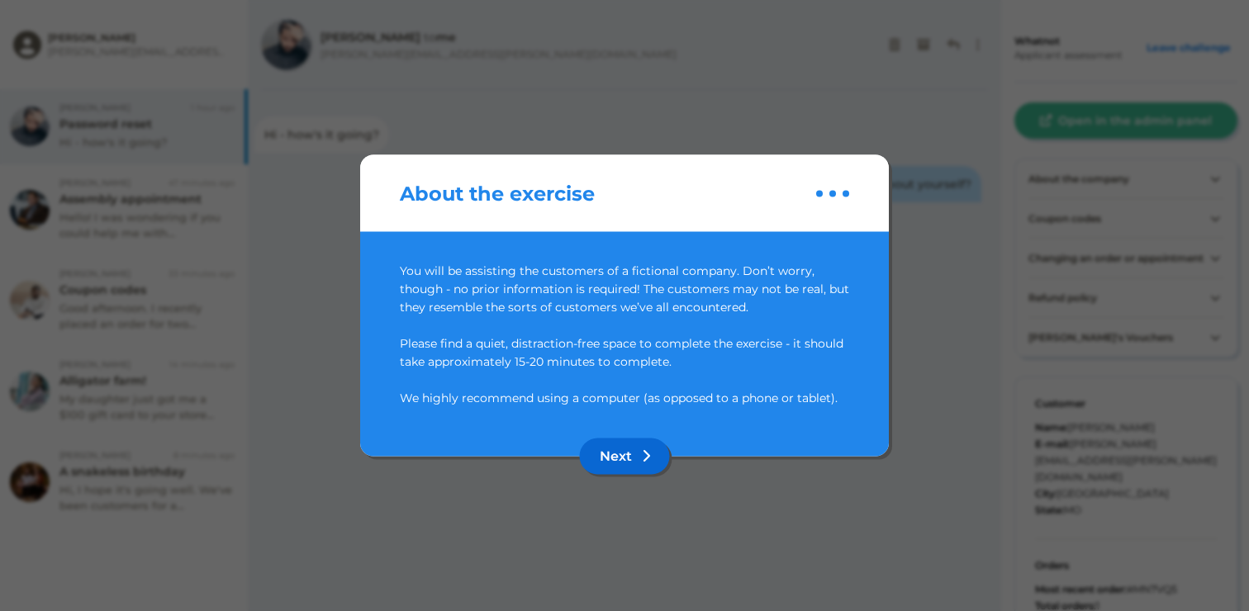
click at [636, 460] on button "Next" at bounding box center [625, 456] width 90 height 36
